Goal: Information Seeking & Learning: Learn about a topic

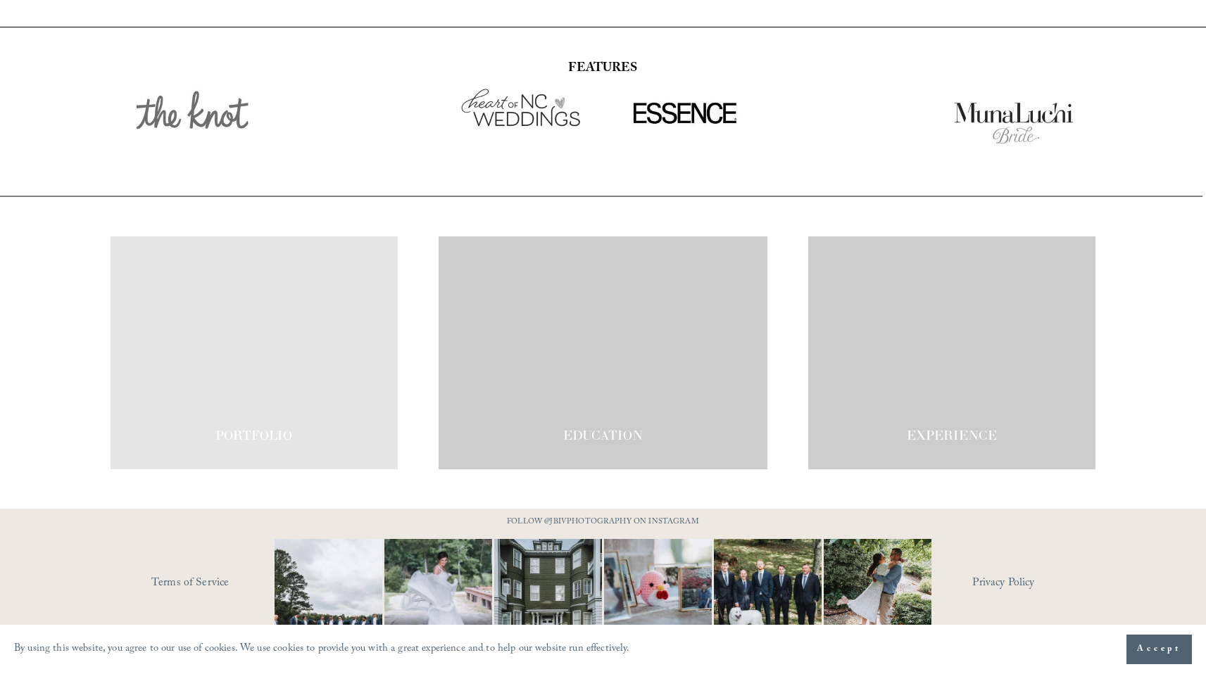
scroll to position [2406, 0]
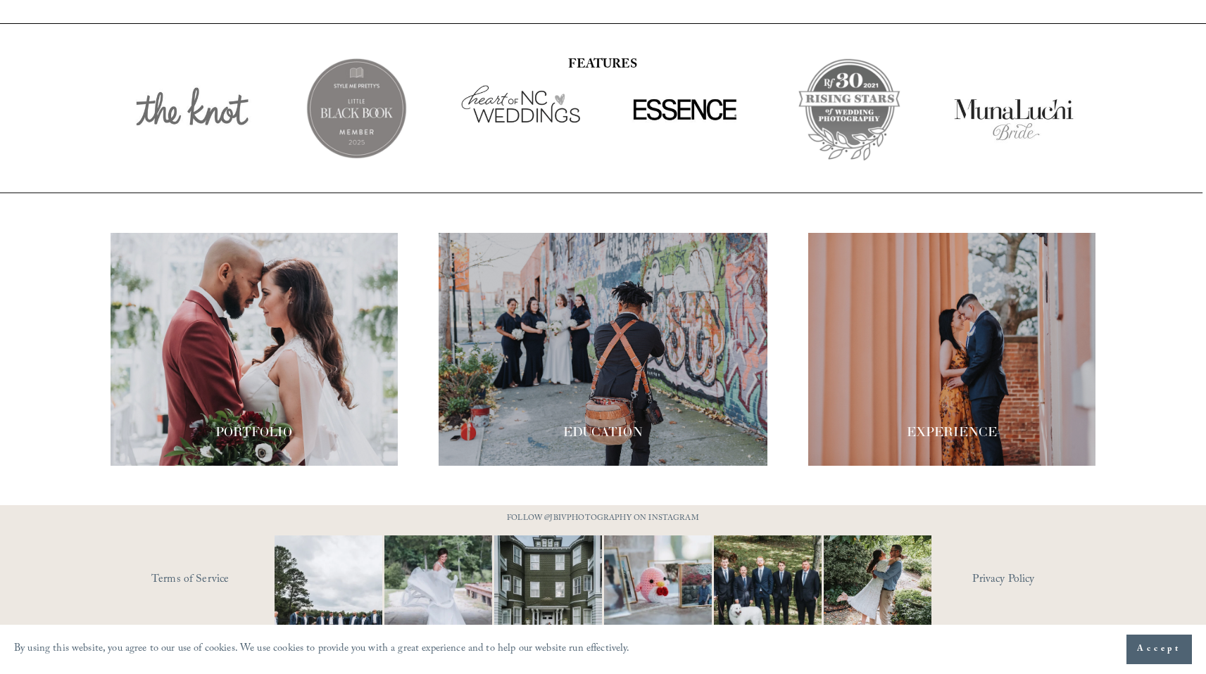
click at [935, 291] on div at bounding box center [951, 349] width 287 height 233
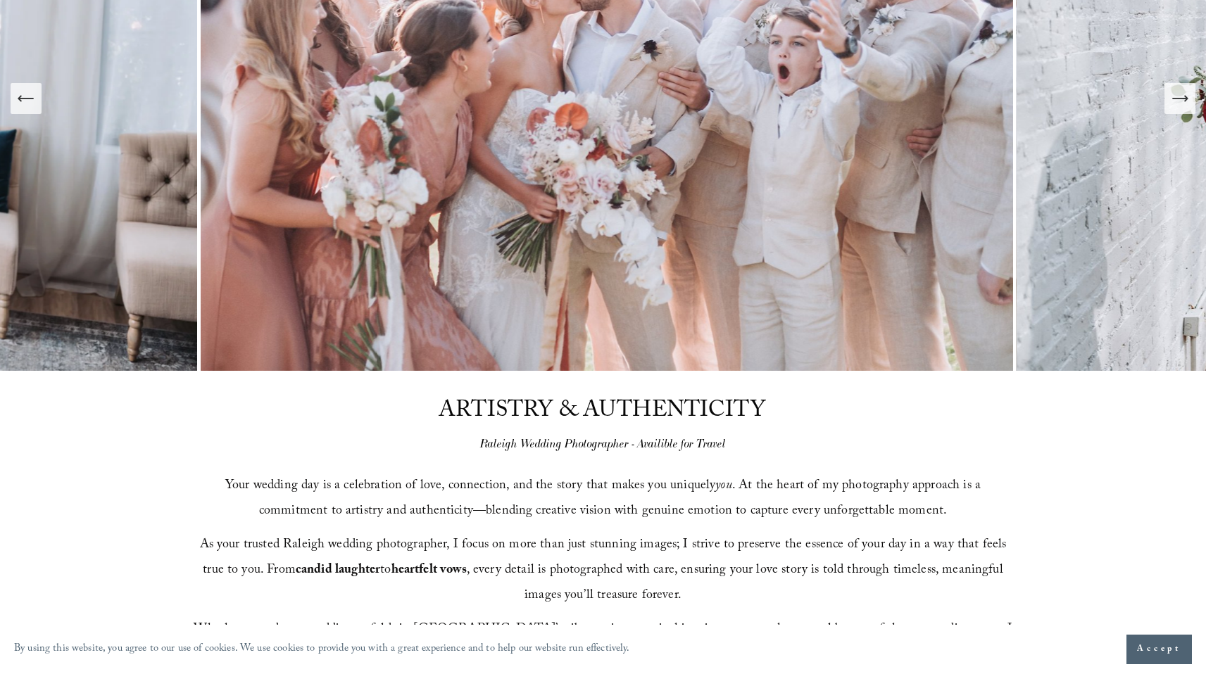
scroll to position [0, 0]
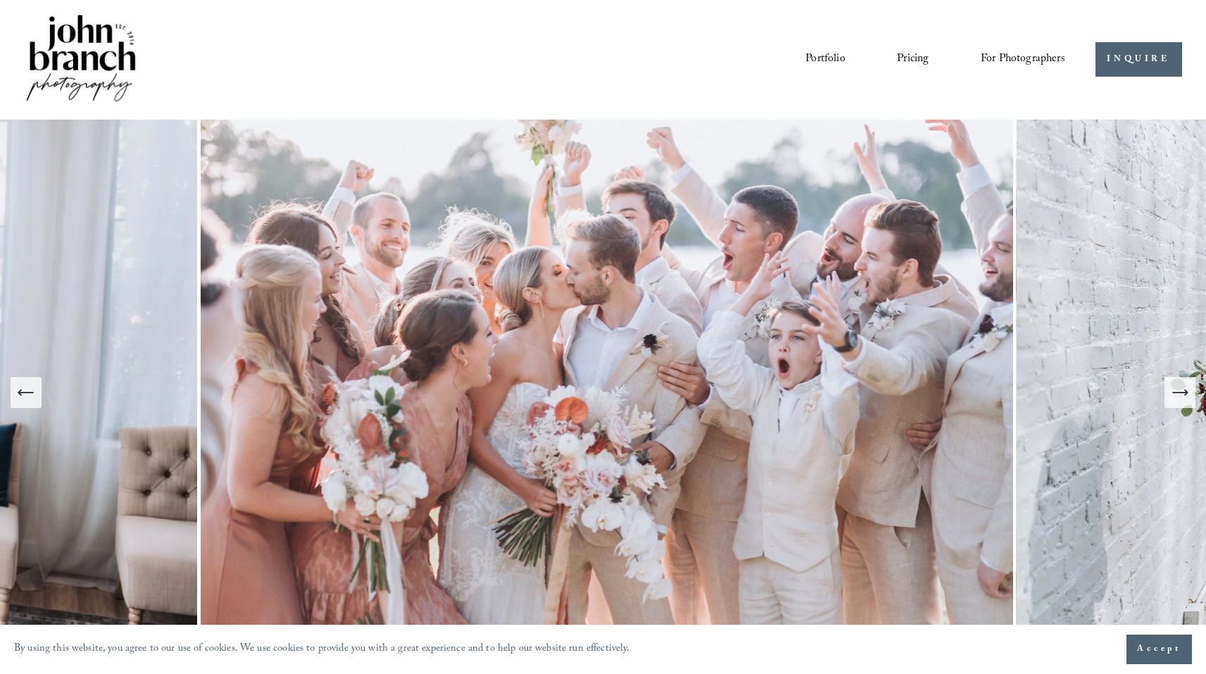
click at [905, 57] on link "Pricing" at bounding box center [913, 59] width 32 height 24
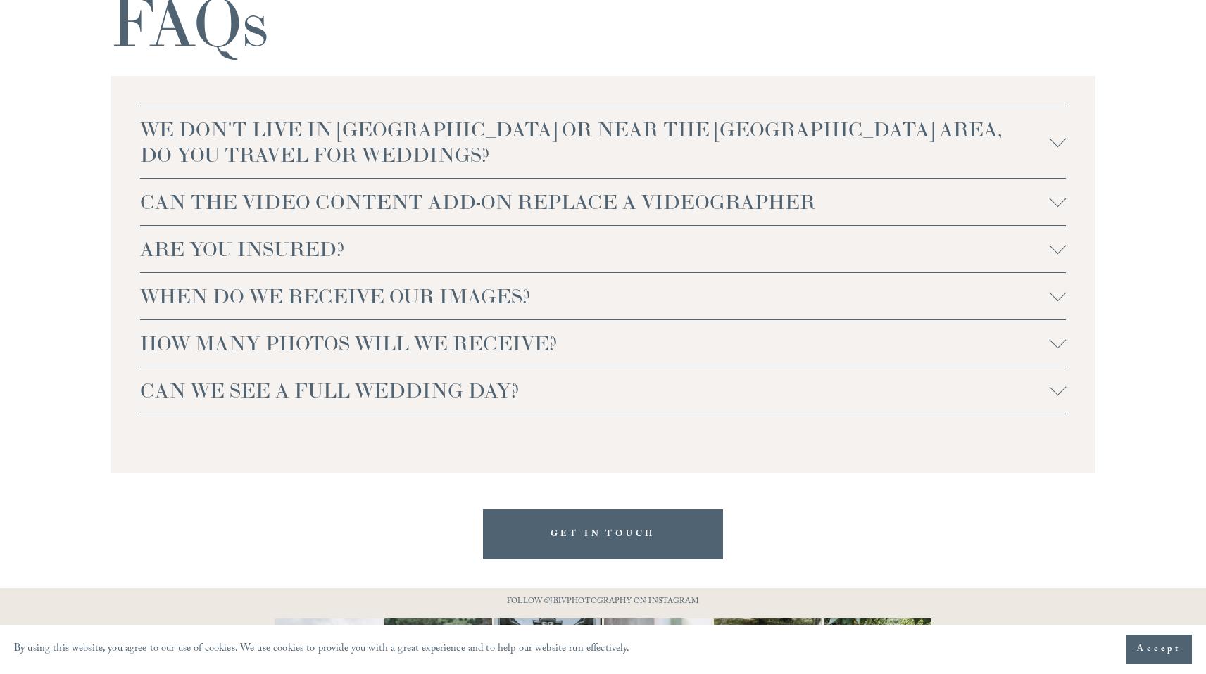
scroll to position [3058, 0]
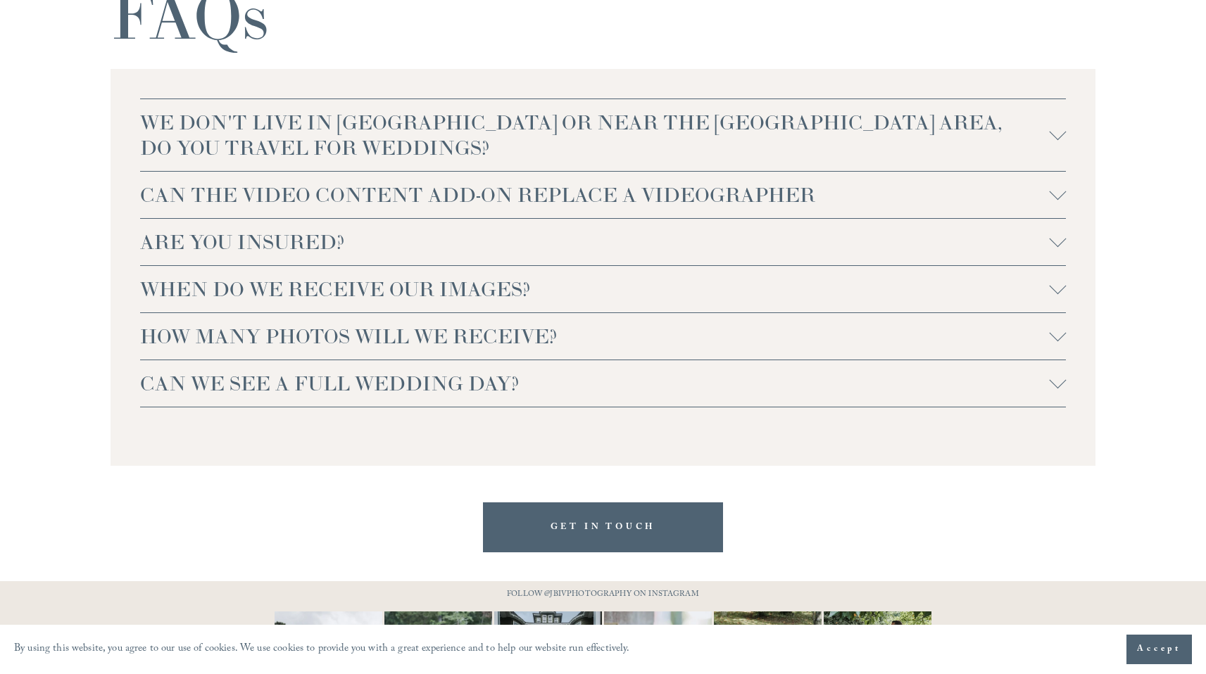
click at [425, 377] on span "CAN WE SEE A FULL WEDDING DAY?" at bounding box center [595, 383] width 910 height 25
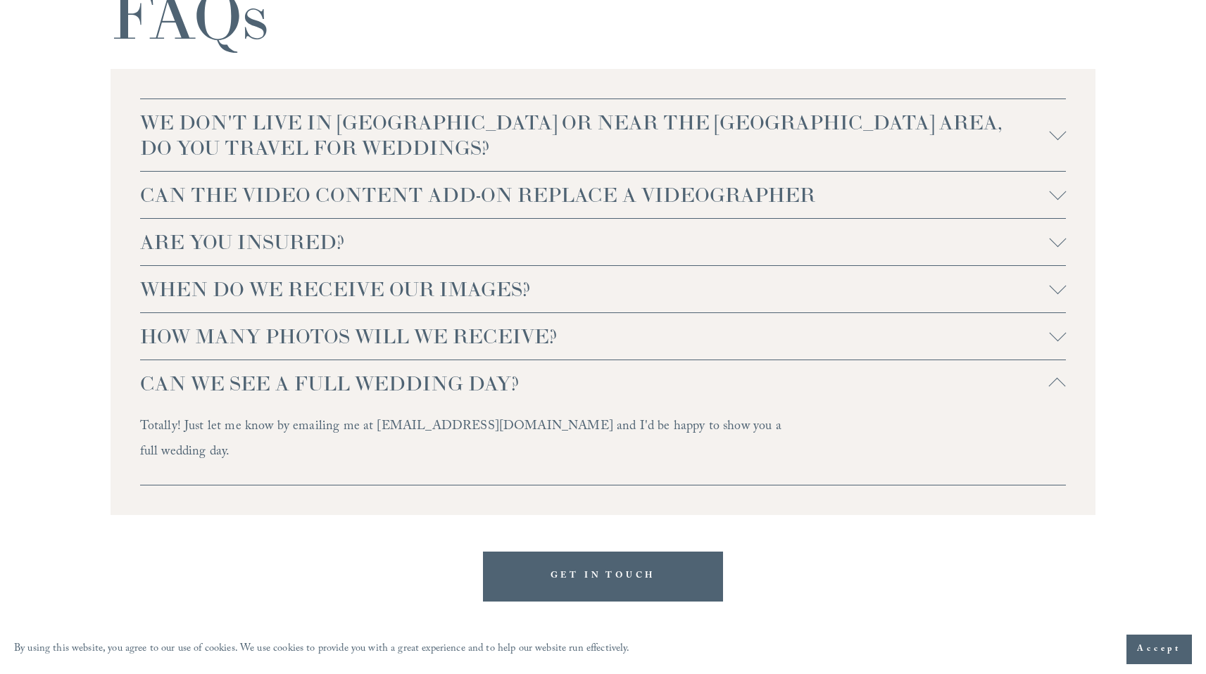
click at [385, 144] on span "WE DON'T LIVE IN [GEOGRAPHIC_DATA] OR NEAR THE [GEOGRAPHIC_DATA] AREA, DO YOU T…" at bounding box center [595, 135] width 910 height 51
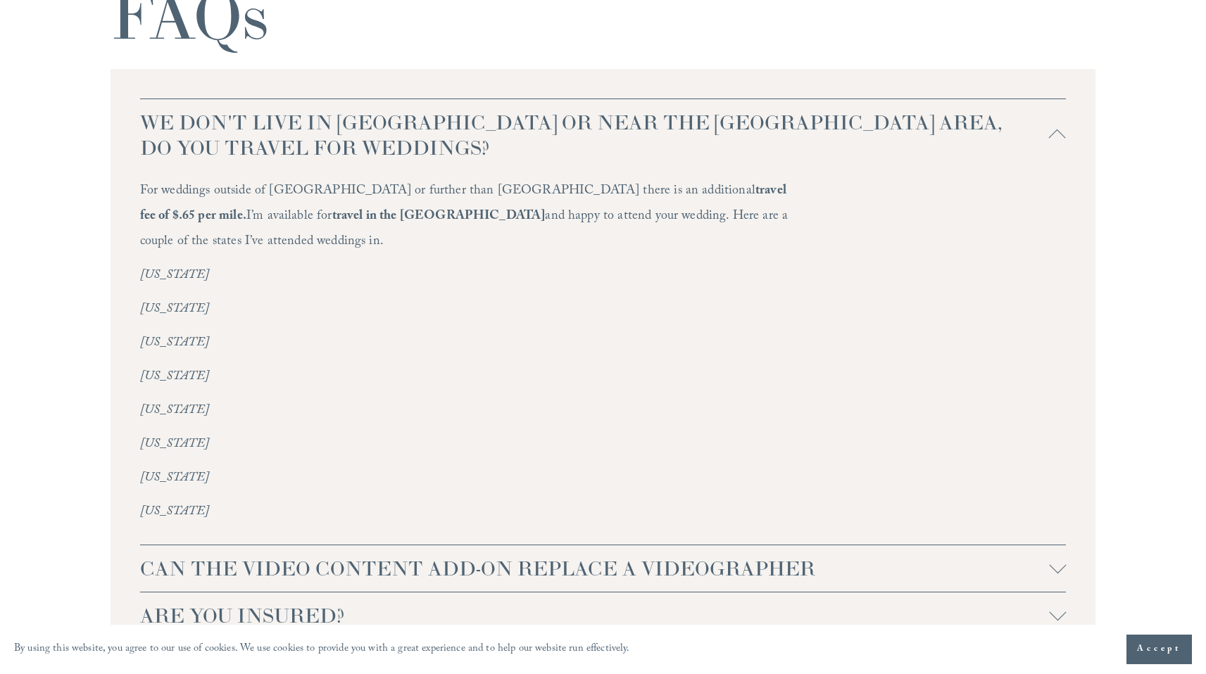
click at [385, 144] on span "WE DON'T LIVE IN [GEOGRAPHIC_DATA] OR NEAR THE [GEOGRAPHIC_DATA] AREA, DO YOU T…" at bounding box center [595, 135] width 910 height 51
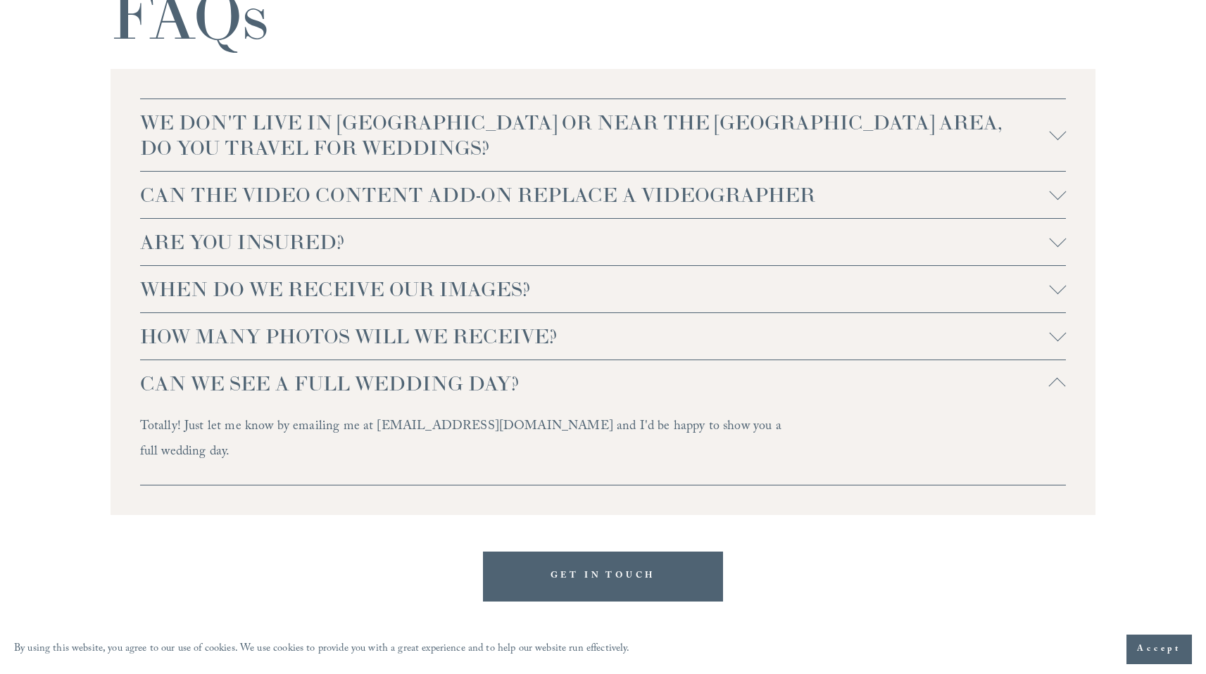
click at [367, 253] on span "ARE YOU INSURED?" at bounding box center [595, 242] width 910 height 25
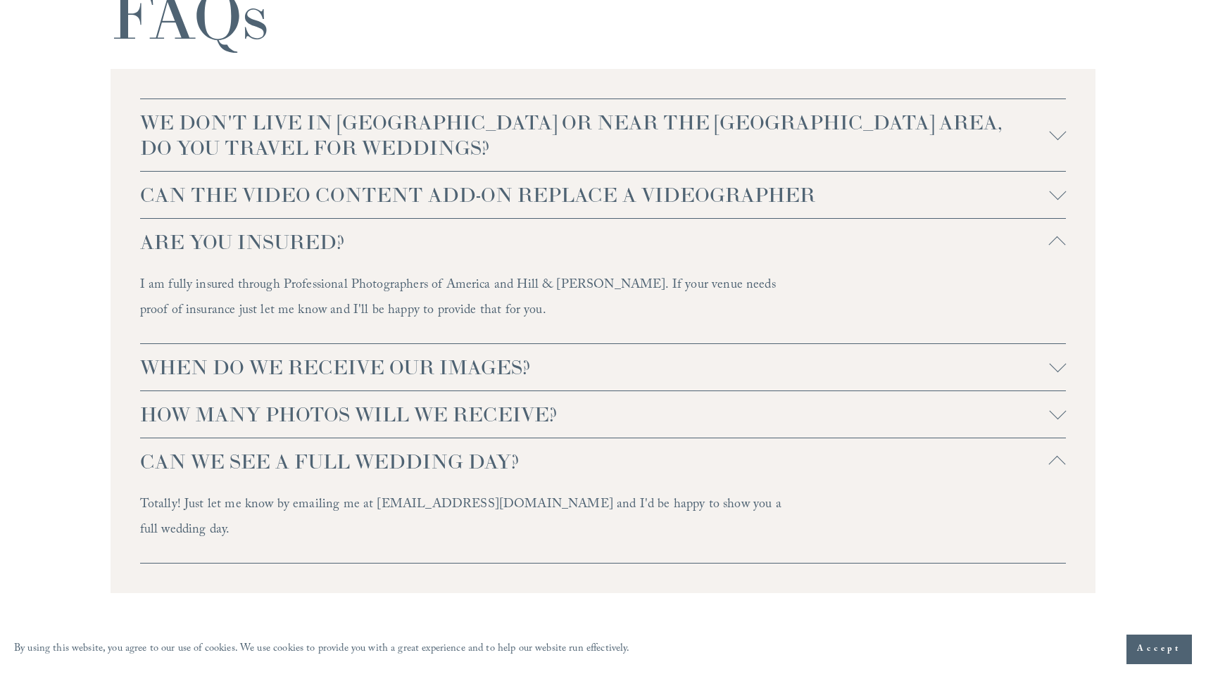
click at [356, 245] on span "ARE YOU INSURED?" at bounding box center [595, 242] width 910 height 25
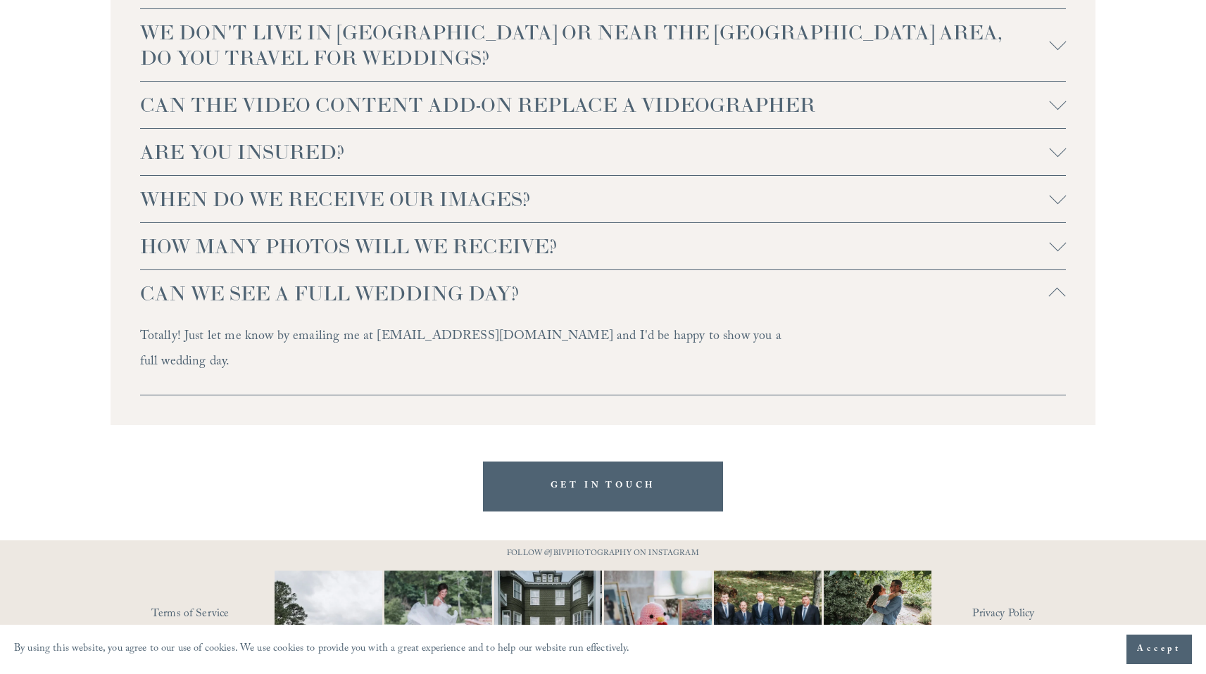
scroll to position [3184, 0]
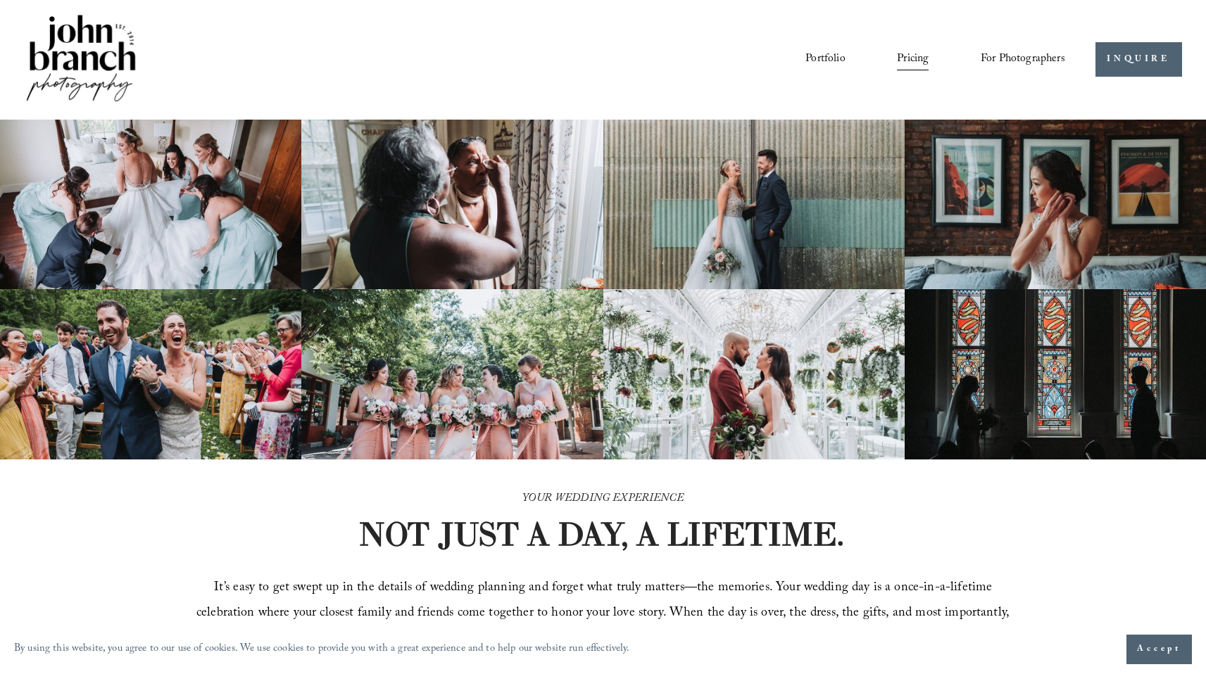
click at [822, 54] on link "Portfolio" at bounding box center [824, 59] width 39 height 24
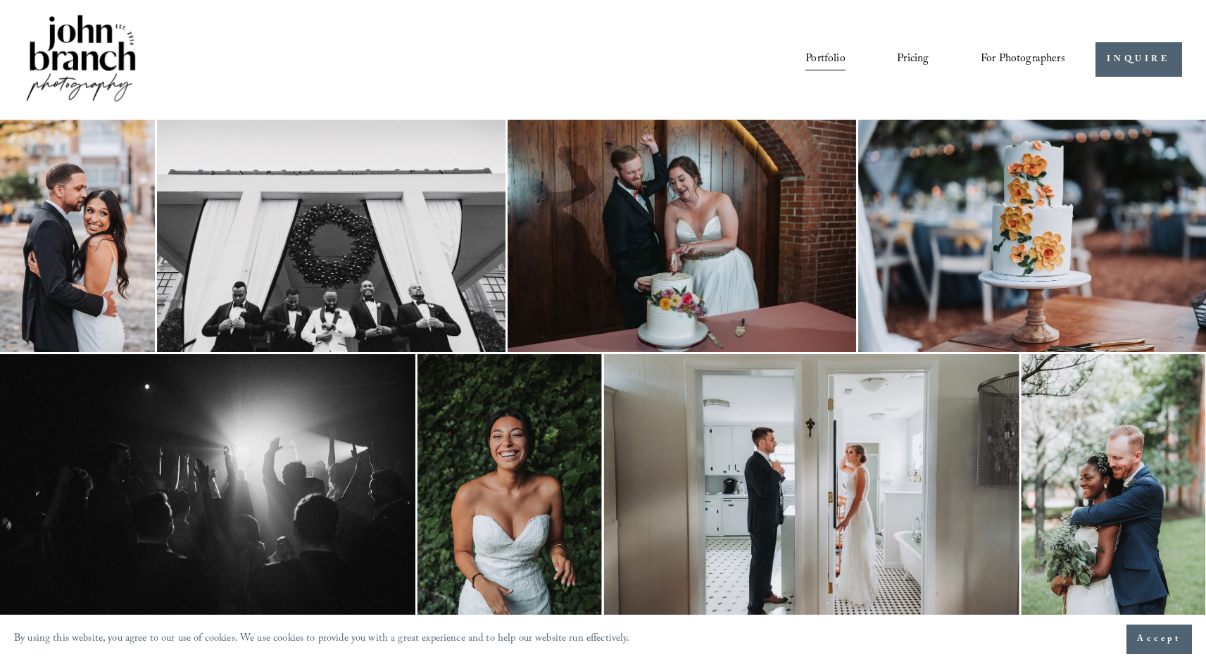
click at [903, 61] on link "Pricing" at bounding box center [913, 59] width 32 height 24
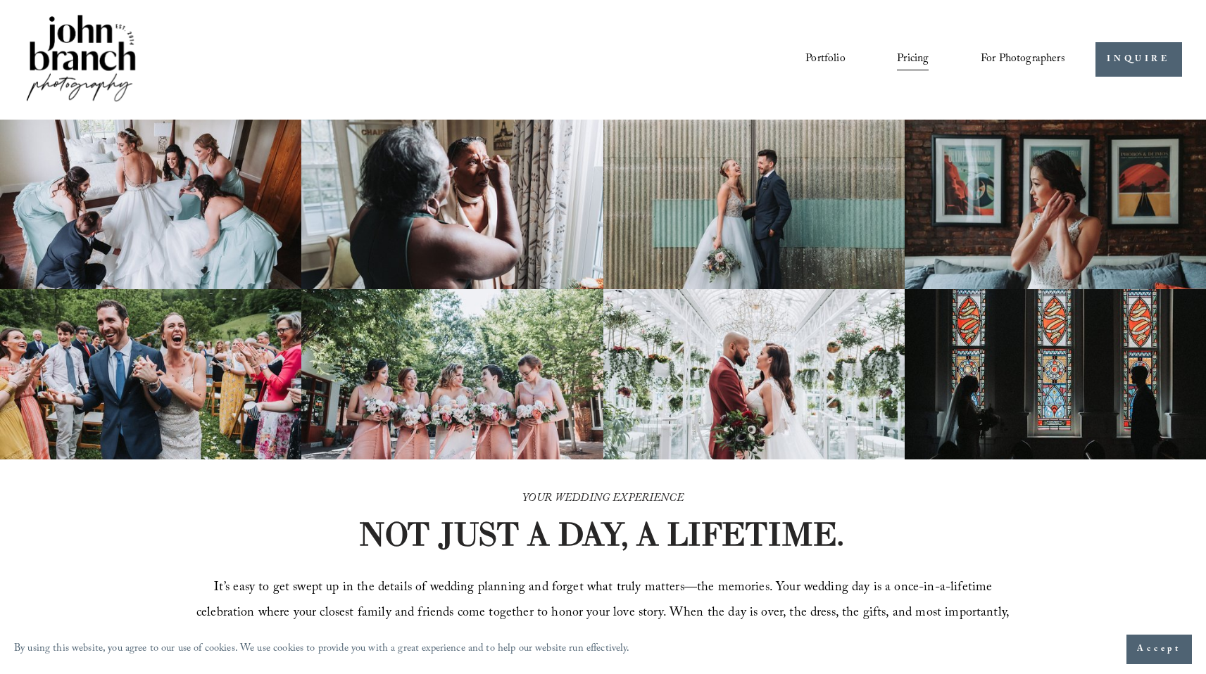
click at [96, 48] on img at bounding box center [81, 59] width 114 height 95
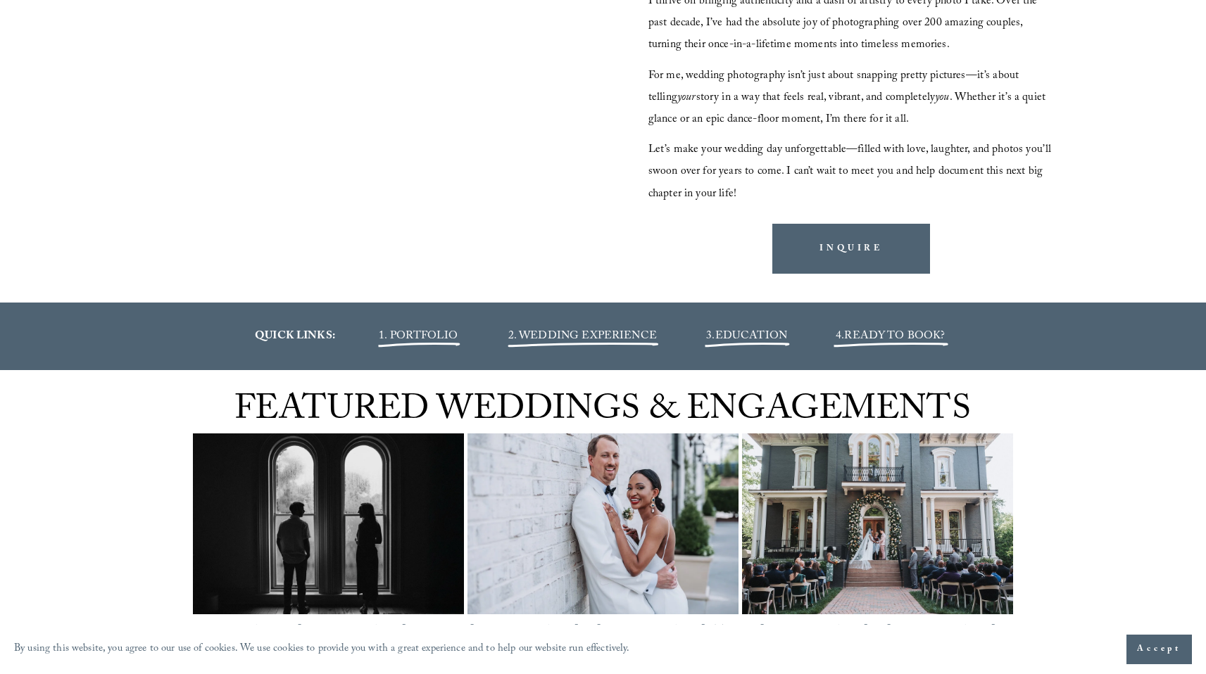
scroll to position [1504, 0]
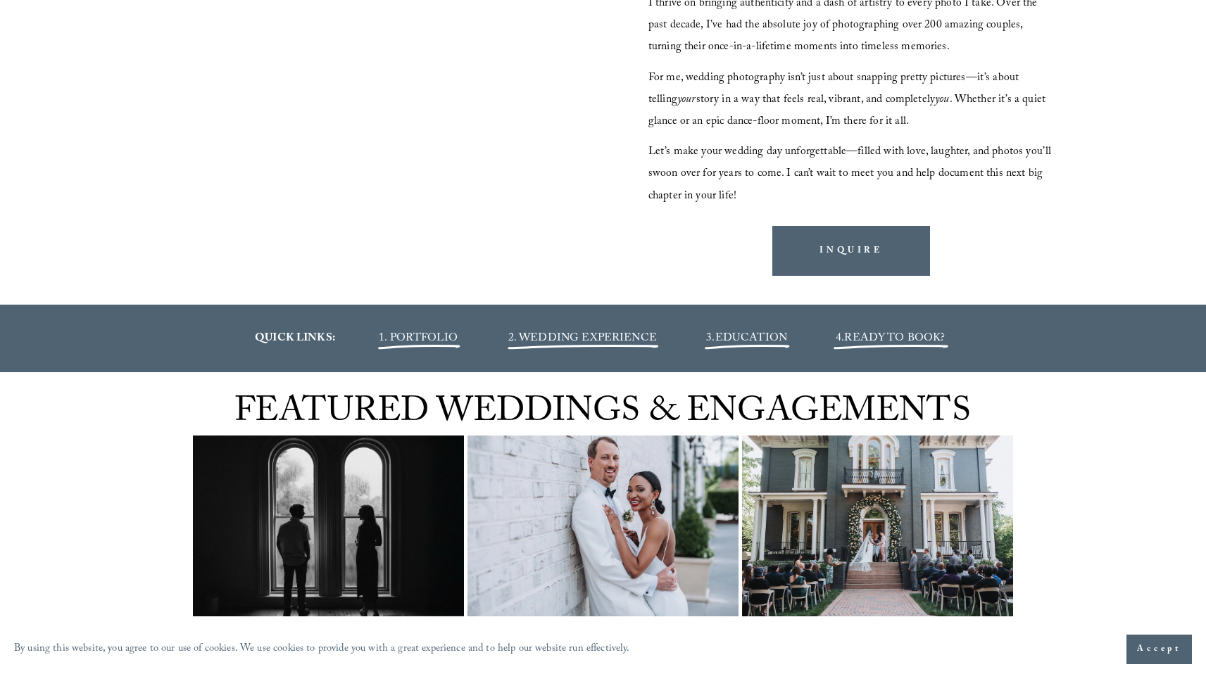
click at [604, 336] on span "2. WEDDING EXPERIENCE" at bounding box center [582, 338] width 149 height 19
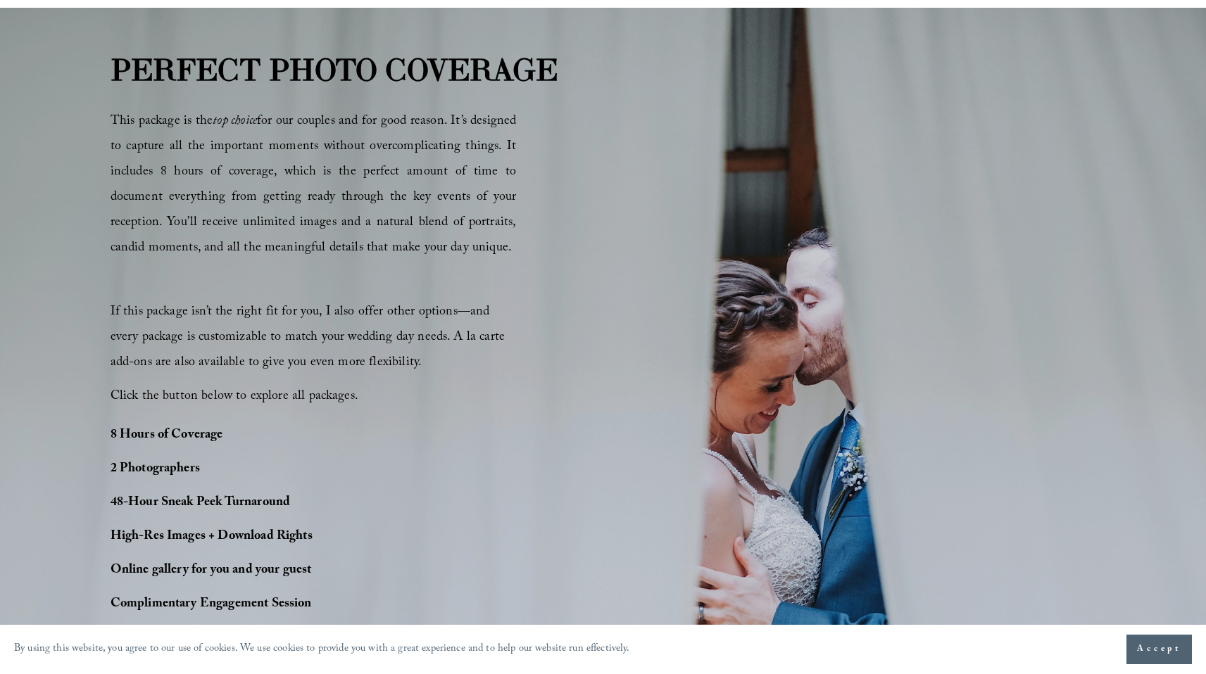
scroll to position [760, 0]
